Goal: Information Seeking & Learning: Understand process/instructions

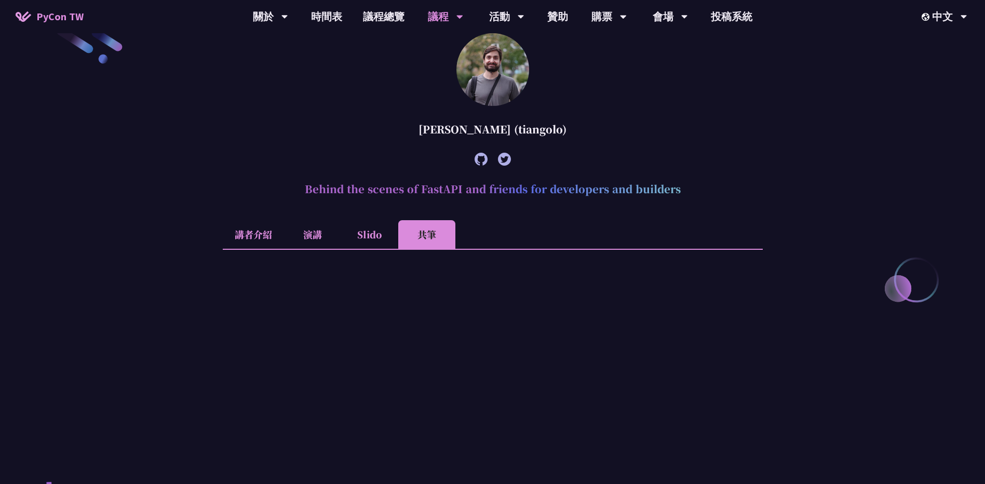
scroll to position [331, 0]
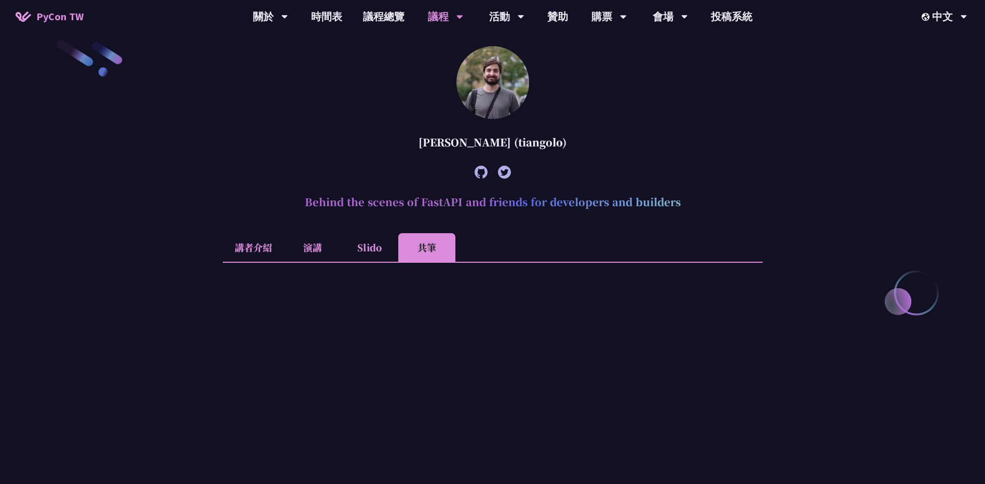
click at [357, 241] on li "Slido" at bounding box center [369, 247] width 57 height 29
click at [305, 246] on li "演講" at bounding box center [312, 247] width 57 height 29
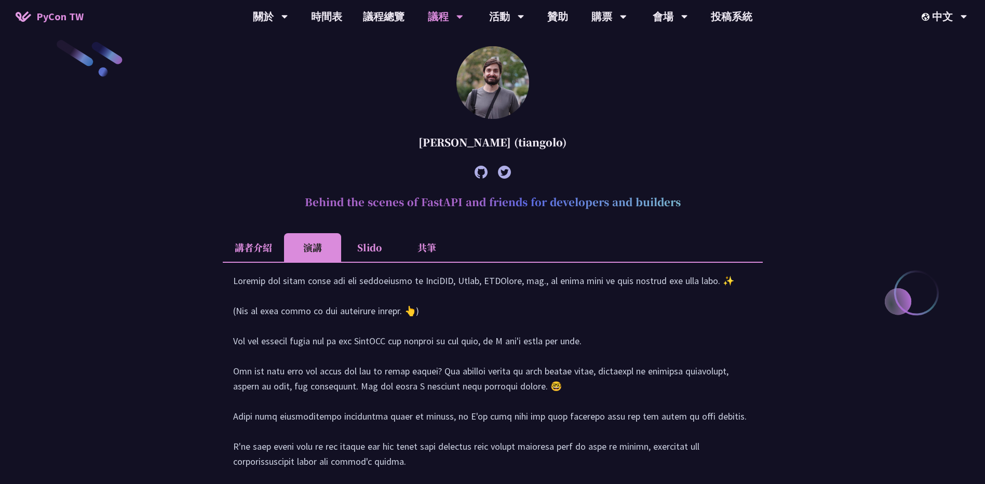
click at [263, 249] on li "講者介紹" at bounding box center [253, 247] width 61 height 29
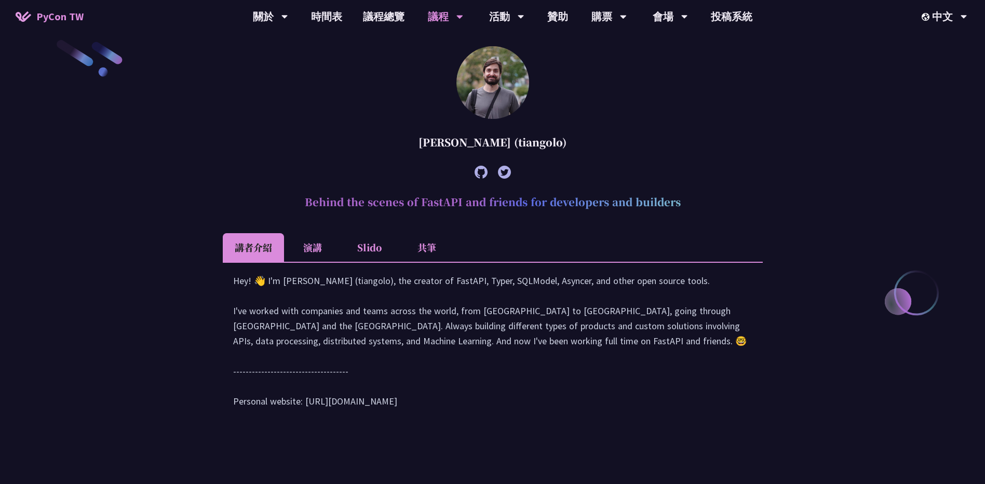
click at [416, 249] on li "共筆" at bounding box center [426, 247] width 57 height 29
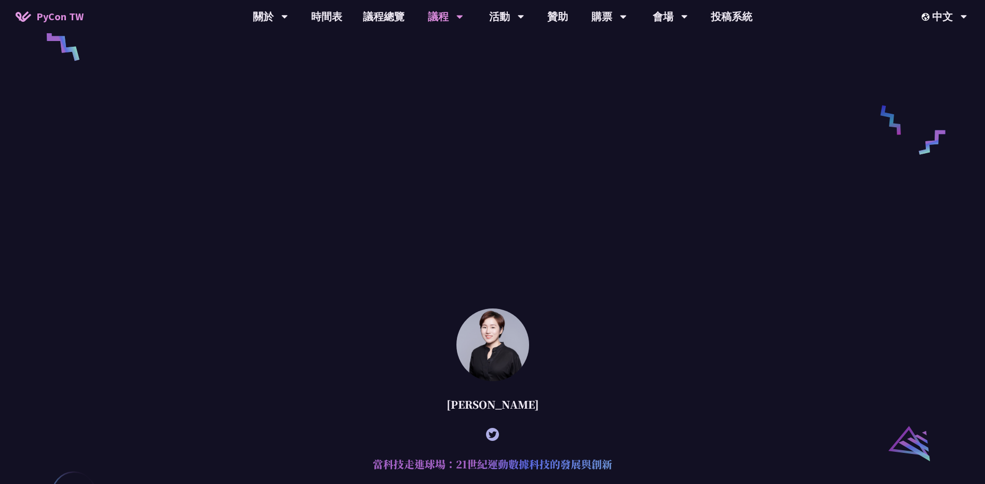
scroll to position [1058, 0]
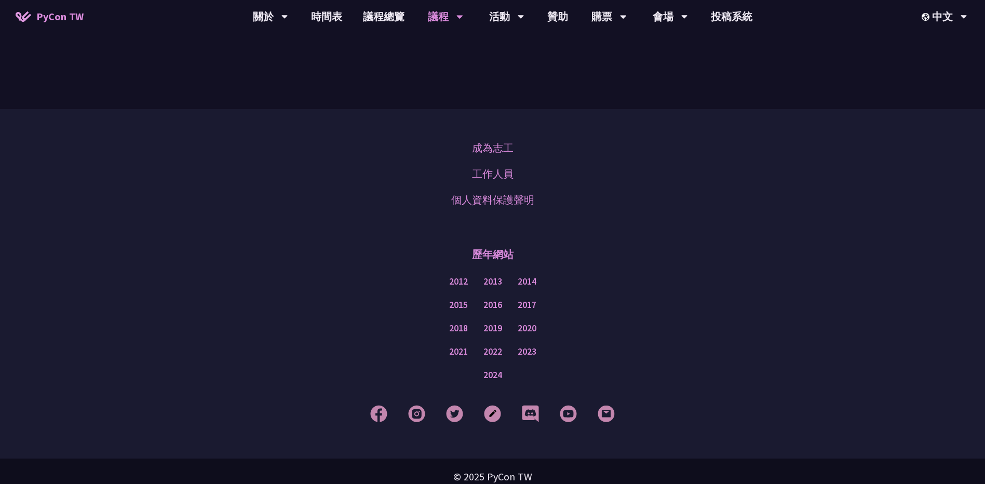
scroll to position [2093, 0]
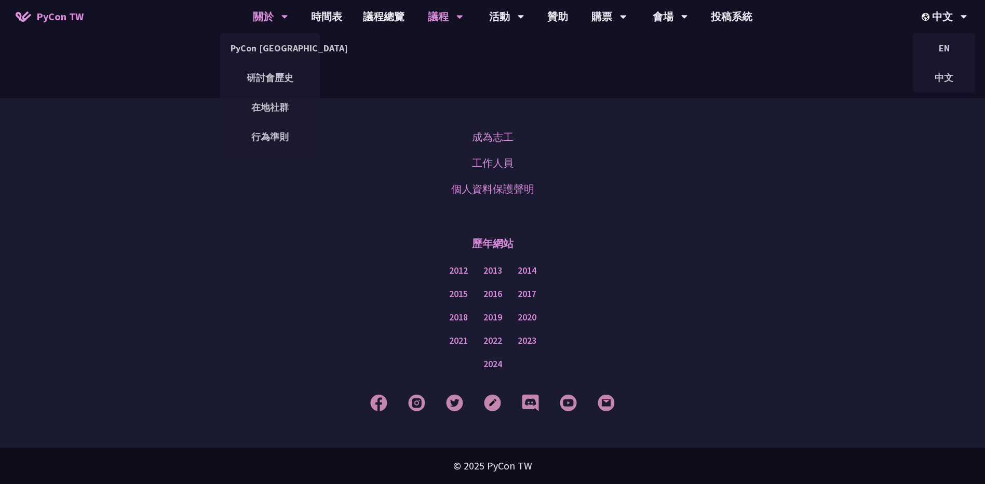
click at [267, 10] on div "關於" at bounding box center [270, 16] width 35 height 33
click at [274, 101] on link "在地社群" at bounding box center [270, 107] width 100 height 24
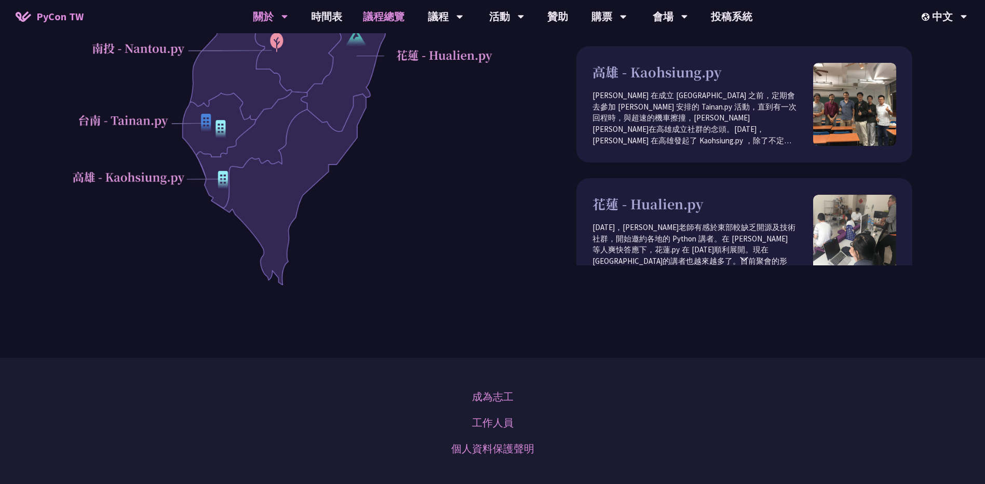
scroll to position [147, 0]
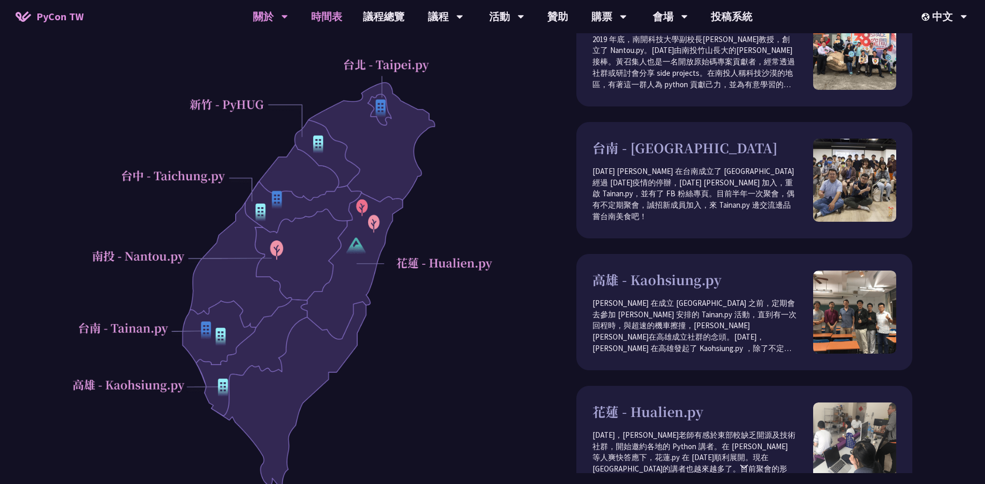
click at [348, 16] on link "時間表" at bounding box center [327, 16] width 52 height 33
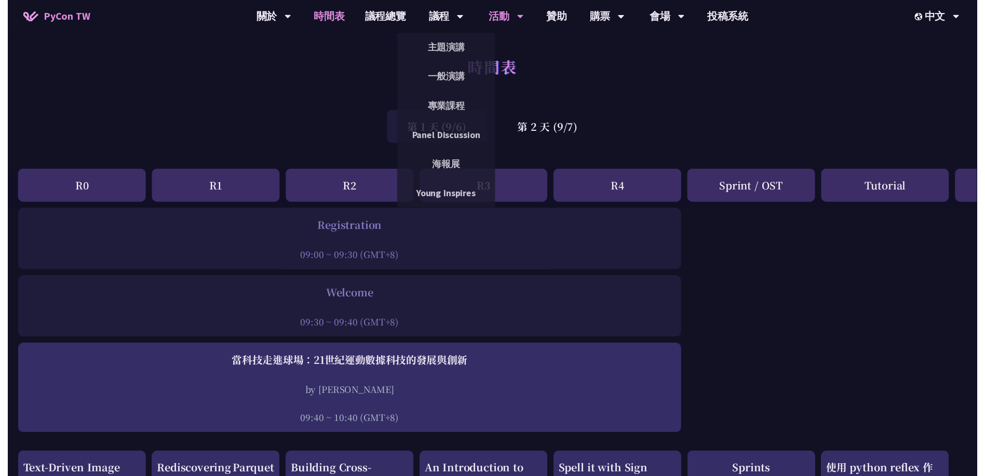
scroll to position [208, 0]
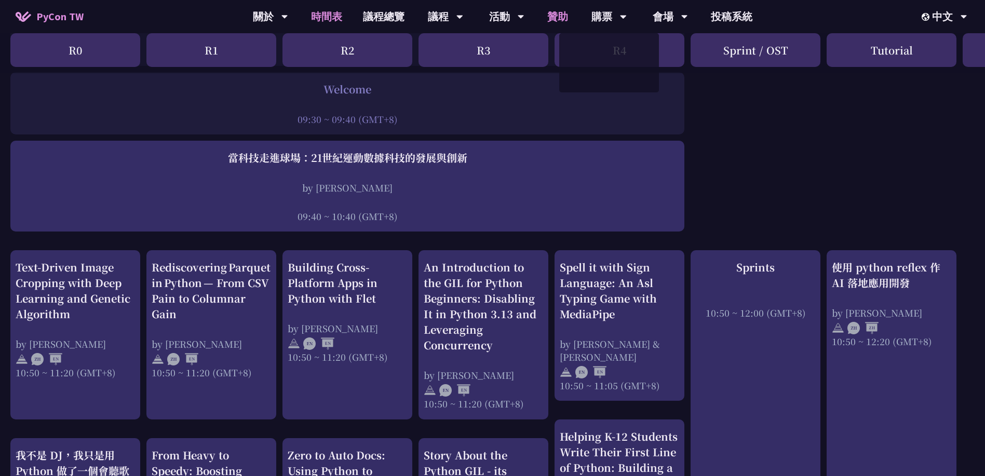
click at [563, 21] on link "贊助" at bounding box center [558, 16] width 42 height 33
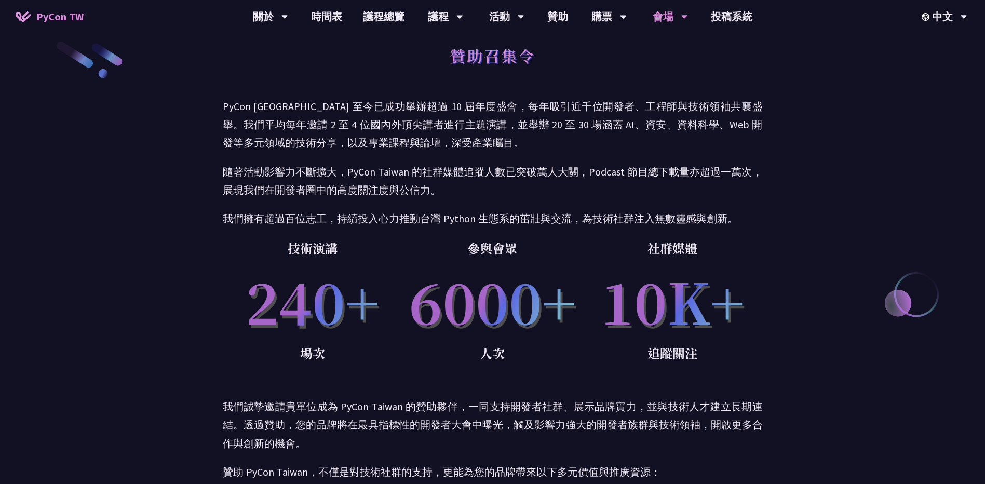
scroll to position [11, 0]
click at [665, 48] on link "會場資訊" at bounding box center [670, 48] width 100 height 24
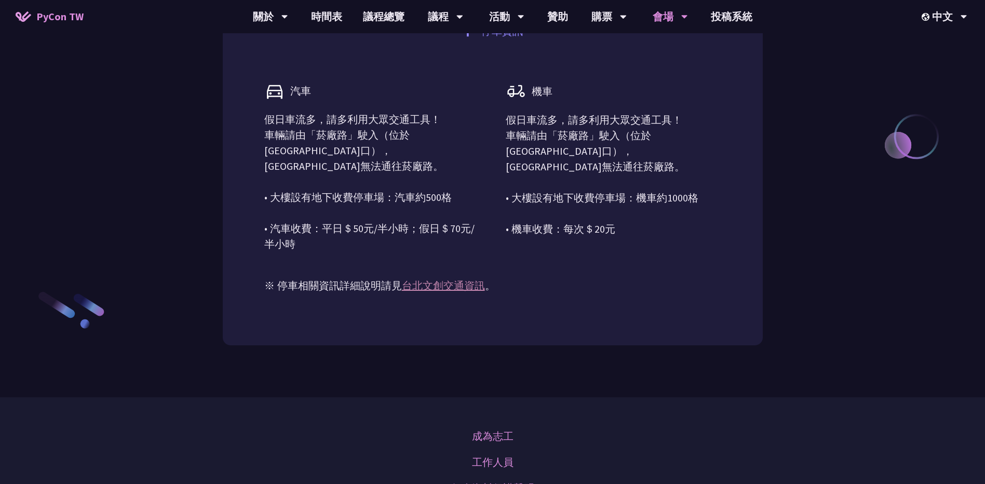
scroll to position [1049, 0]
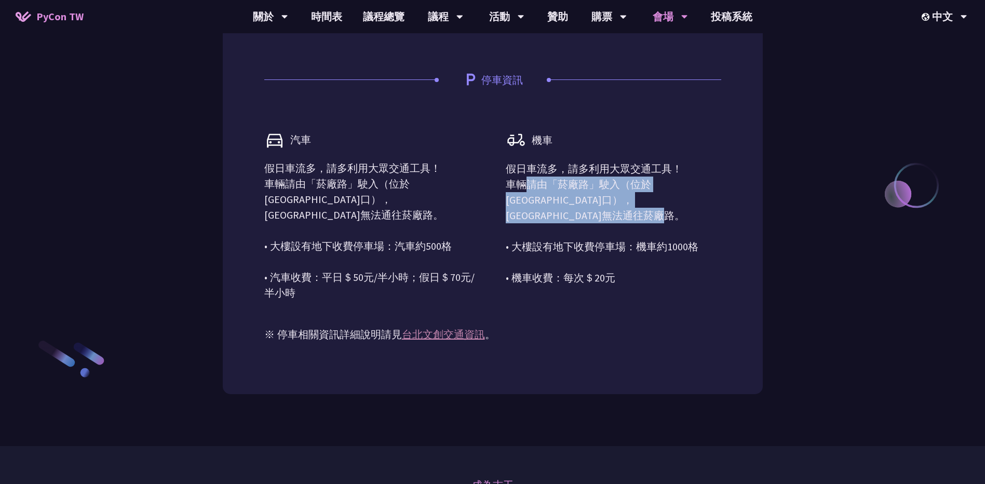
drag, startPoint x: 556, startPoint y: 188, endPoint x: 611, endPoint y: 250, distance: 82.7
click at [611, 250] on p "假日車流多，請多利用大眾交通工具！ 車輛請由「菸廠路」駛入（位於[GEOGRAPHIC_DATA]口），[GEOGRAPHIC_DATA]無法通往菸廠路。 •…" at bounding box center [613, 223] width 215 height 125
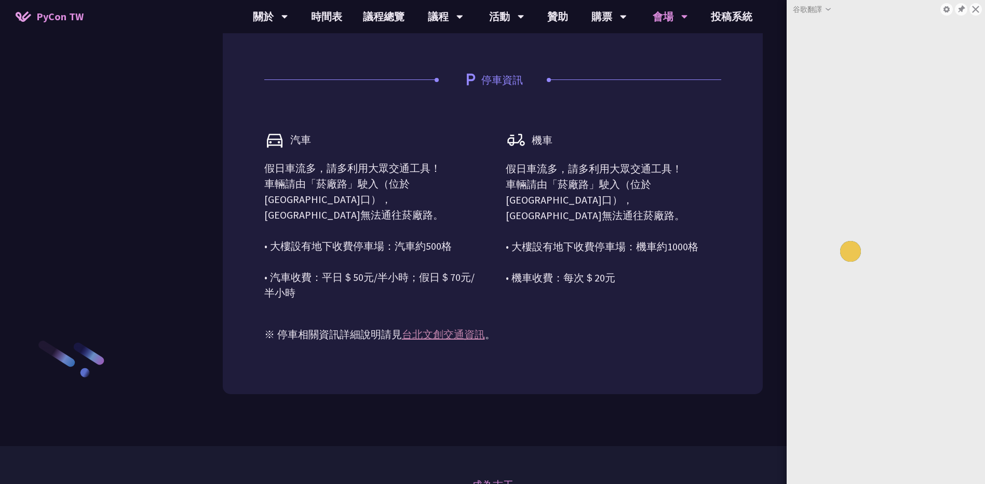
drag, startPoint x: 611, startPoint y: 250, endPoint x: 562, endPoint y: 262, distance: 50.1
click at [564, 266] on p "假日車流多，請多利用大眾交通工具！ 車輛請由「菸廠路」駛入（位於[GEOGRAPHIC_DATA]口），[GEOGRAPHIC_DATA]無法通往菸廠路。 •…" at bounding box center [613, 223] width 215 height 125
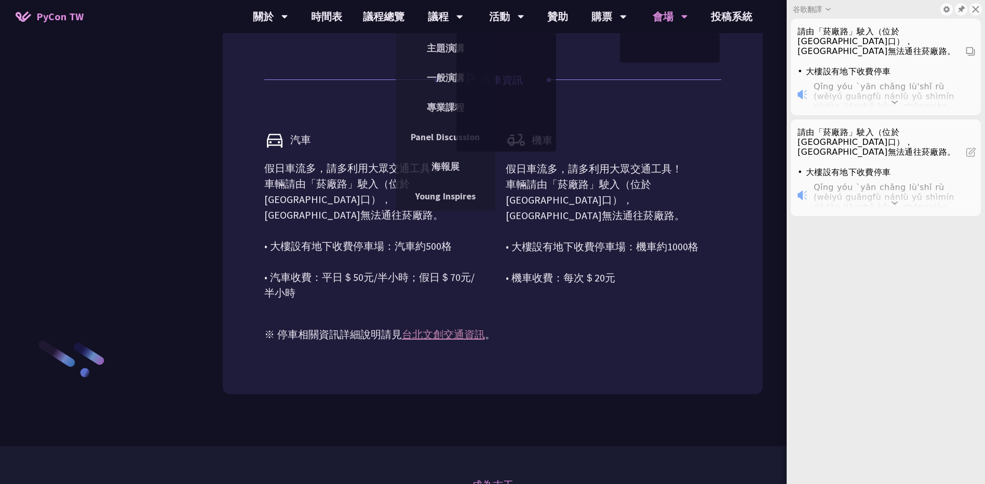
click at [543, 221] on p "假日車流多，請多利用大眾交通工具！ 車輛請由「菸廠路」駛入（位於[GEOGRAPHIC_DATA]口），[GEOGRAPHIC_DATA]無法通往菸廠路。 •…" at bounding box center [613, 223] width 215 height 125
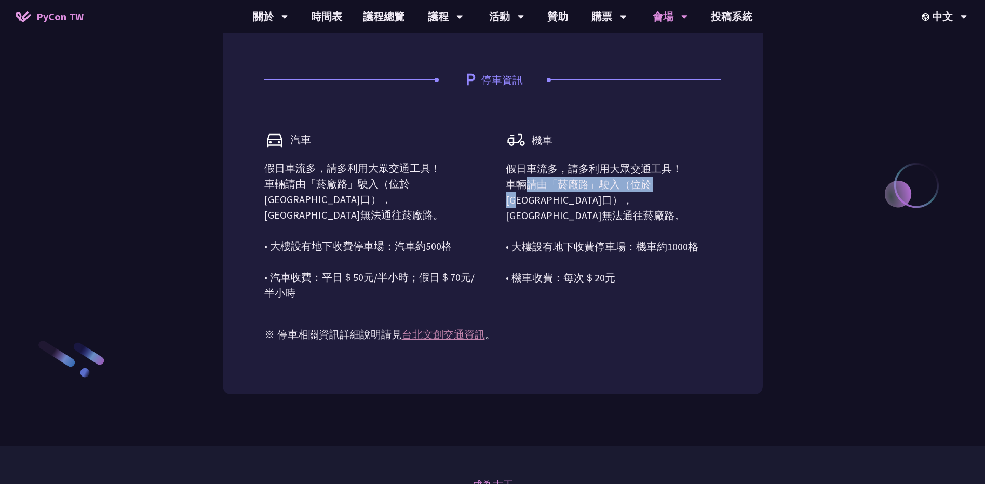
drag, startPoint x: 525, startPoint y: 181, endPoint x: 669, endPoint y: 183, distance: 143.8
click at [669, 183] on p "假日車流多，請多利用大眾交通工具！ 車輛請由「菸廠路」駛入（位於[GEOGRAPHIC_DATA]口），[GEOGRAPHIC_DATA]無法通往菸廠路。 •…" at bounding box center [613, 223] width 215 height 125
drag, startPoint x: 669, startPoint y: 183, endPoint x: 554, endPoint y: 213, distance: 118.5
click at [554, 213] on p "假日車流多，請多利用大眾交通工具！ 車輛請由「菸廠路」駛入（位於[GEOGRAPHIC_DATA]口），[GEOGRAPHIC_DATA]無法通往菸廠路。 •…" at bounding box center [613, 223] width 215 height 125
drag, startPoint x: 586, startPoint y: 186, endPoint x: 595, endPoint y: 182, distance: 10.5
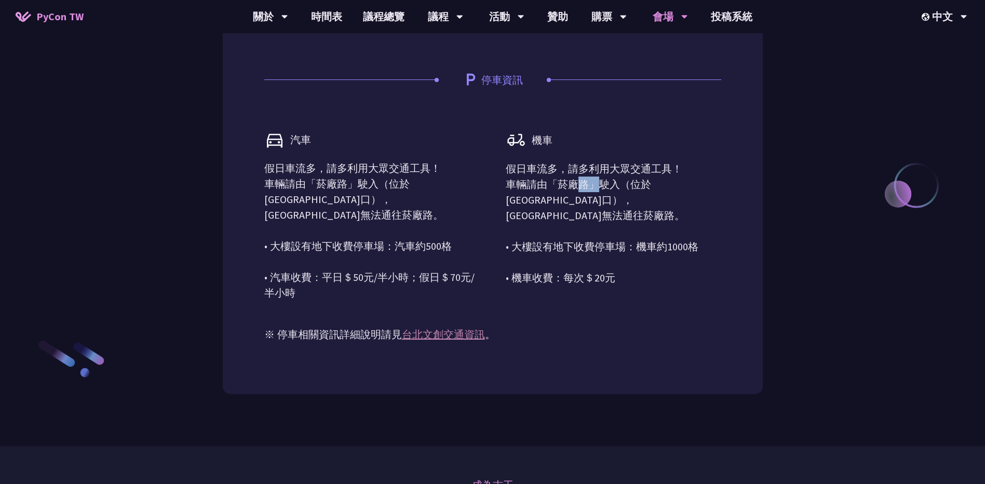
click at [595, 182] on p "假日車流多，請多利用大眾交通工具！ 車輛請由「菸廠路」駛入（位於[GEOGRAPHIC_DATA]口），[GEOGRAPHIC_DATA]無法通往菸廠路。 •…" at bounding box center [613, 223] width 215 height 125
click at [597, 182] on p "假日車流多，請多利用大眾交通工具！ 車輛請由「菸廠路」駛入（位於[GEOGRAPHIC_DATA]口），[GEOGRAPHIC_DATA]無法通往菸廠路。 •…" at bounding box center [613, 223] width 215 height 125
drag, startPoint x: 597, startPoint y: 182, endPoint x: 584, endPoint y: 182, distance: 13.0
click at [584, 182] on p "假日車流多，請多利用大眾交通工具！ 車輛請由「菸廠路」駛入（位於[GEOGRAPHIC_DATA]口），[GEOGRAPHIC_DATA]無法通往菸廠路。 •…" at bounding box center [613, 223] width 215 height 125
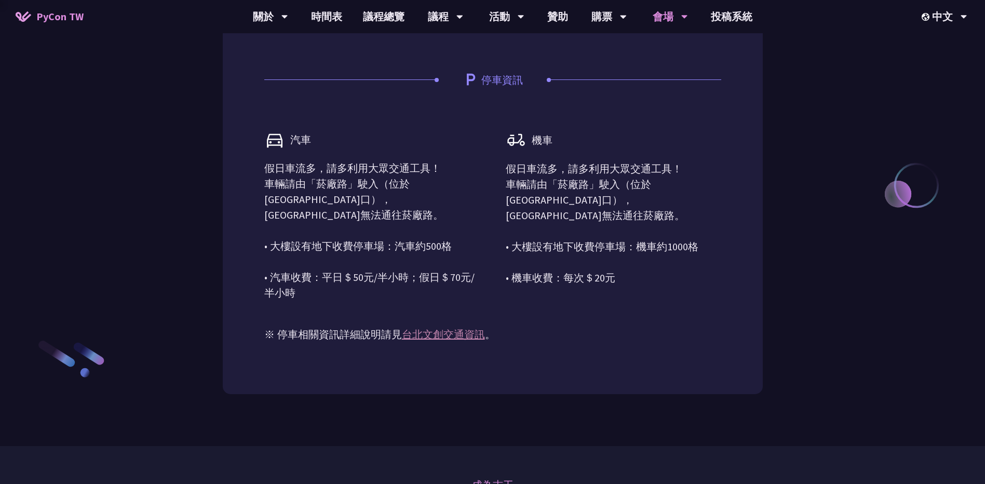
drag, startPoint x: 584, startPoint y: 182, endPoint x: 546, endPoint y: 233, distance: 63.4
click at [546, 233] on p "假日車流多，請多利用大眾交通工具！ 車輛請由「菸廠路」駛入（位於[GEOGRAPHIC_DATA]口），[GEOGRAPHIC_DATA]無法通往菸廠路。 •…" at bounding box center [613, 223] width 215 height 125
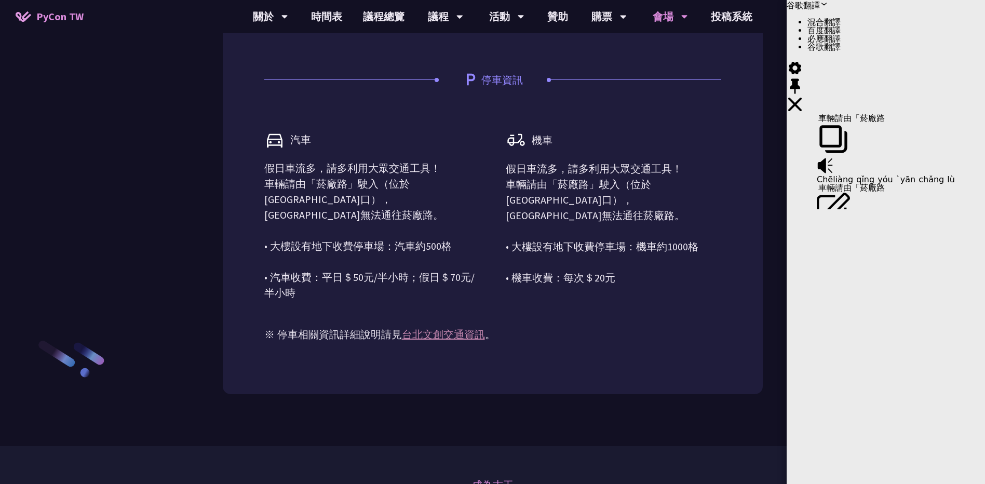
click at [552, 253] on p "假日車流多，請多利用大眾交通工具！ 車輛請由「菸廠路」駛入（位於[GEOGRAPHIC_DATA]口），[GEOGRAPHIC_DATA]無法通往菸廠路。 •…" at bounding box center [613, 223] width 215 height 125
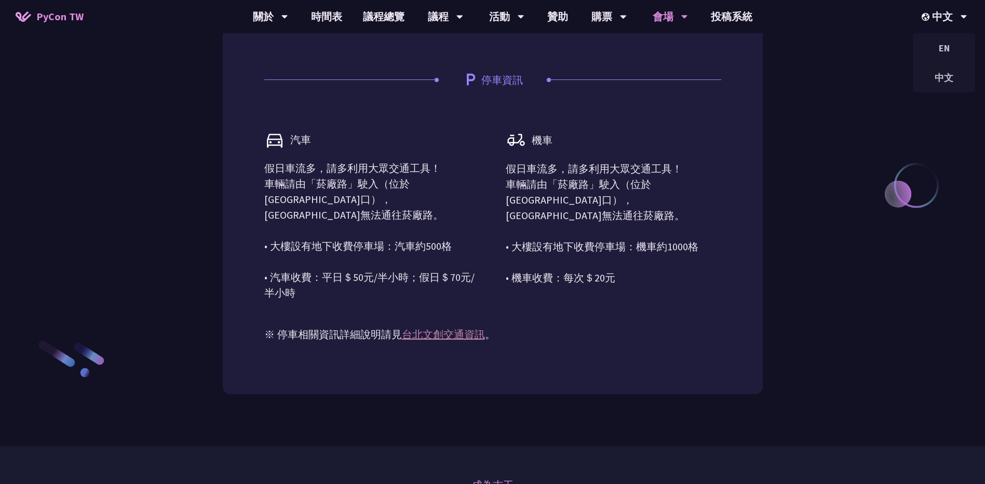
click at [722, 286] on div "開車 導航至 [GEOGRAPHIC_DATA]創 停車 停車資訊 汽車 假日車流多，請多利用大眾交通工具！ 車輛請由「菸廠路」駛入（位於[GEOGRAPHI…" at bounding box center [493, 125] width 540 height 538
click at [581, 301] on div "機車 假日車流多，請多利用大眾交通工具！ 車輛請由「菸廠路」駛入（位於[GEOGRAPHIC_DATA]口），[GEOGRAPHIC_DATA]無法通往菸廠路…" at bounding box center [613, 207] width 215 height 187
drag, startPoint x: 740, startPoint y: 194, endPoint x: 716, endPoint y: 226, distance: 39.7
click at [739, 194] on div "開車 導航至 [GEOGRAPHIC_DATA]創 停車 停車資訊 汽車 假日車流多，請多利用大眾交通工具！ 車輛請由「菸廠路」駛入（位於[GEOGRAPHI…" at bounding box center [493, 125] width 540 height 538
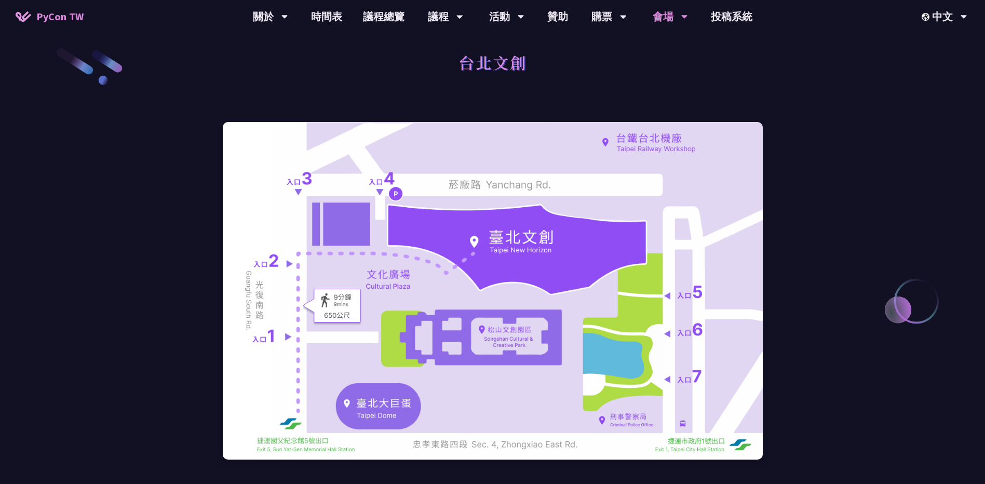
scroll to position [0, 0]
